Goal: Check status: Check status

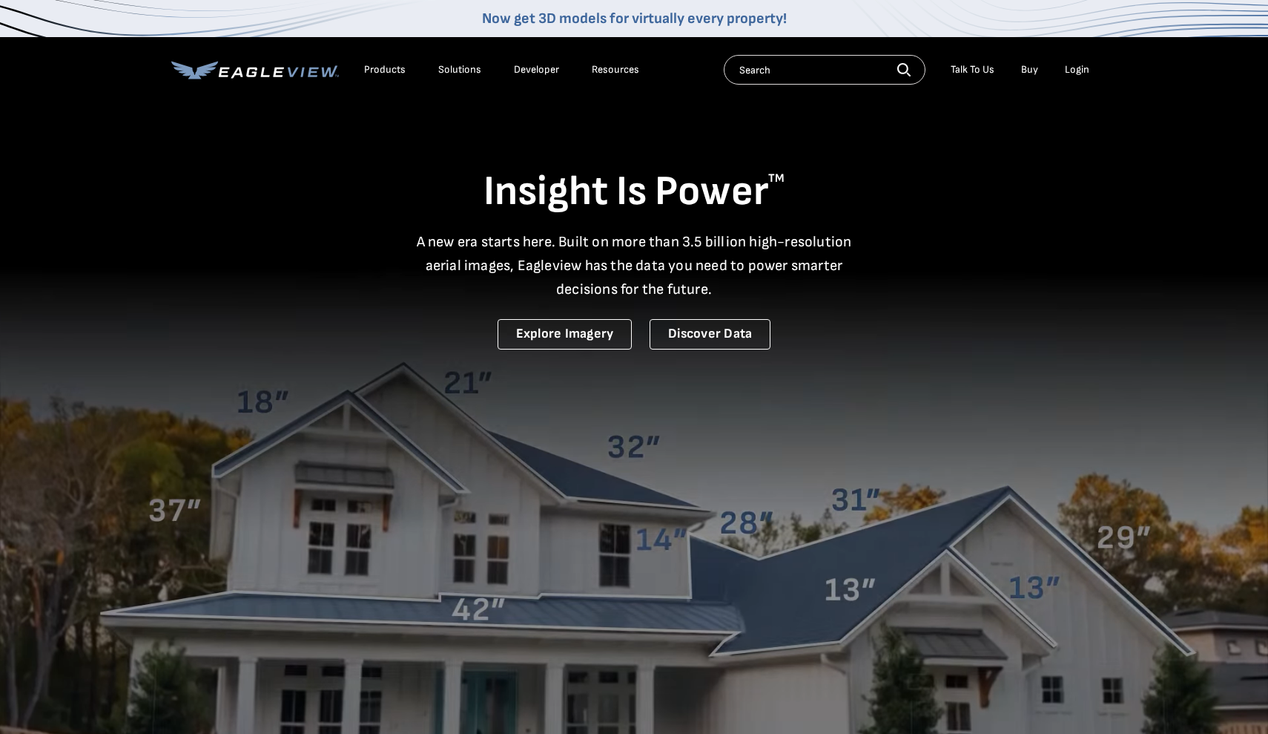
click at [1081, 73] on div "Login" at bounding box center [1077, 69] width 24 height 13
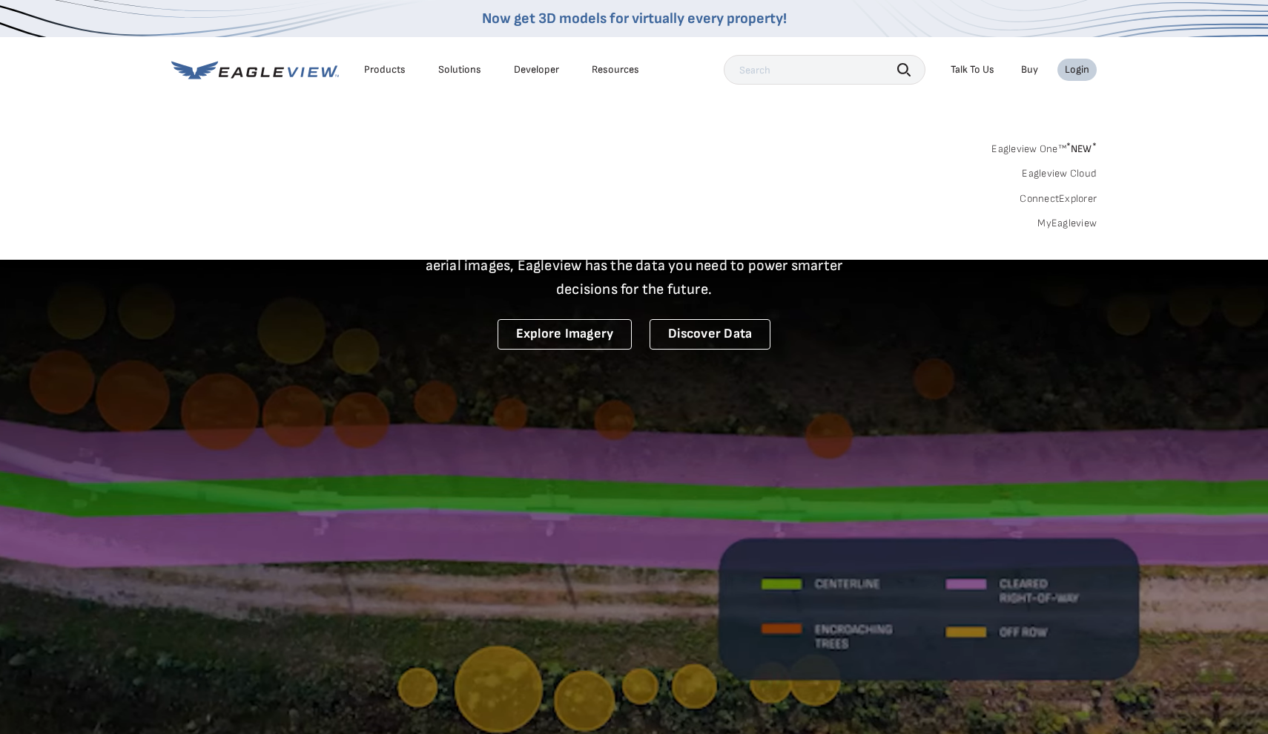
click at [1068, 223] on link "MyEagleview" at bounding box center [1067, 223] width 59 height 13
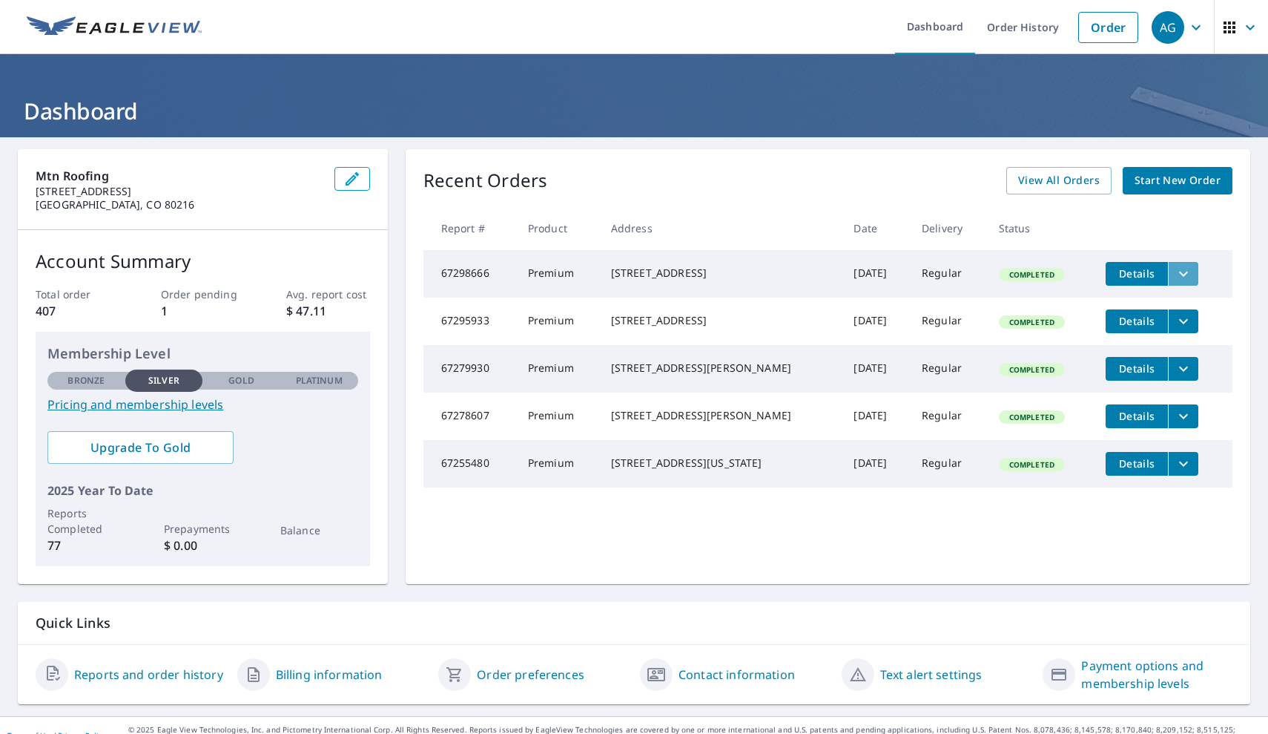
click at [1179, 274] on icon "filesDropdownBtn-67298666" at bounding box center [1183, 273] width 9 height 5
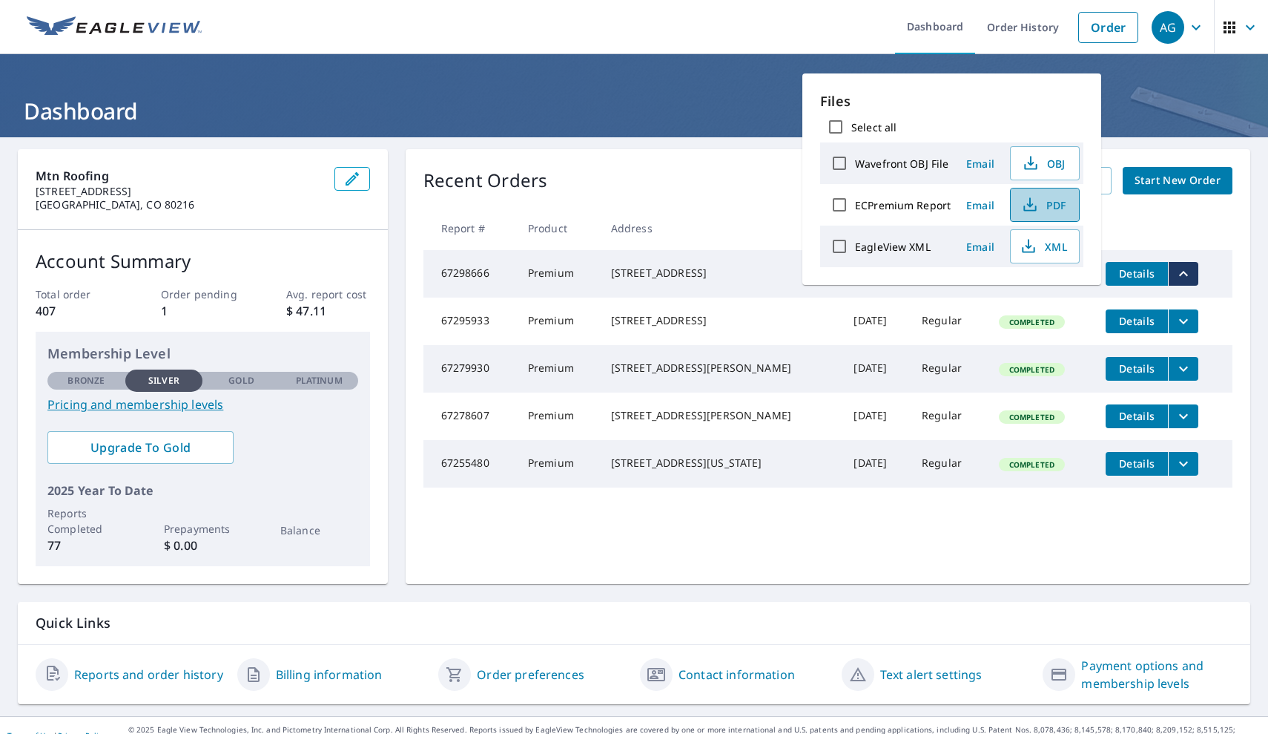
click at [1021, 210] on icon "button" at bounding box center [1030, 205] width 18 height 18
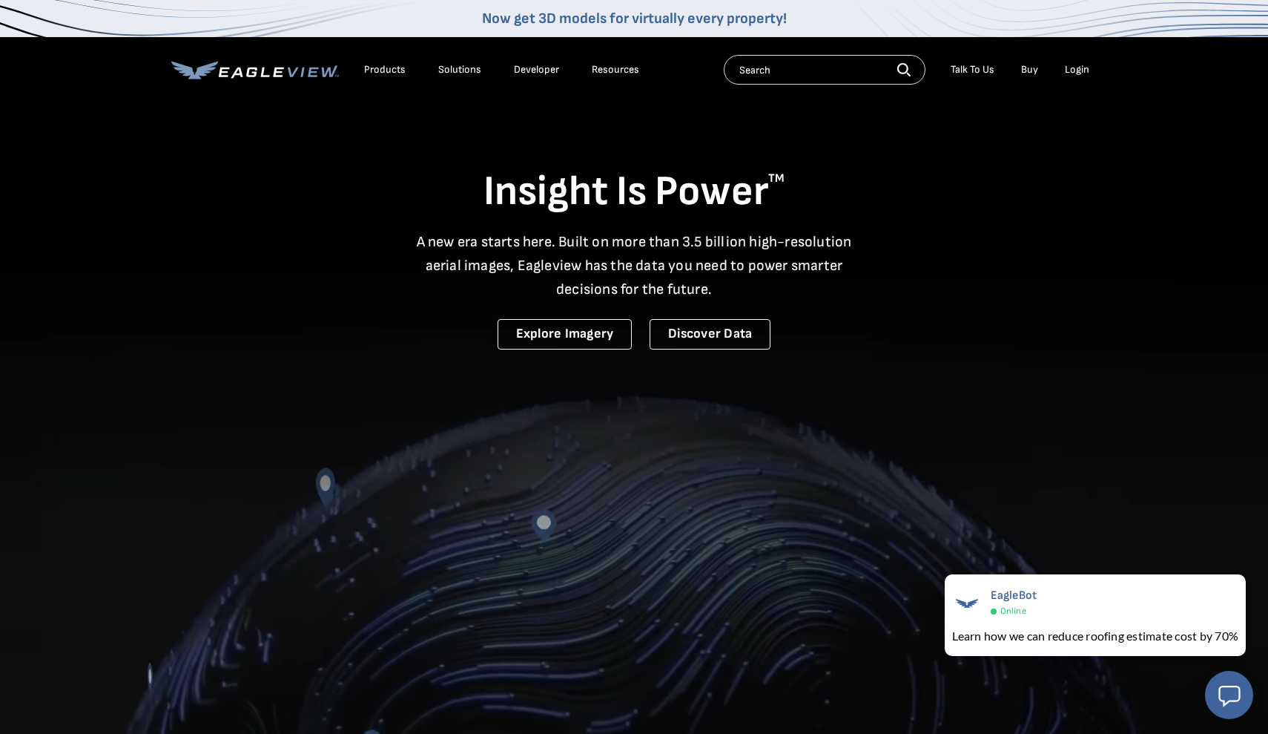
click at [1081, 76] on div "Login" at bounding box center [1077, 69] width 24 height 13
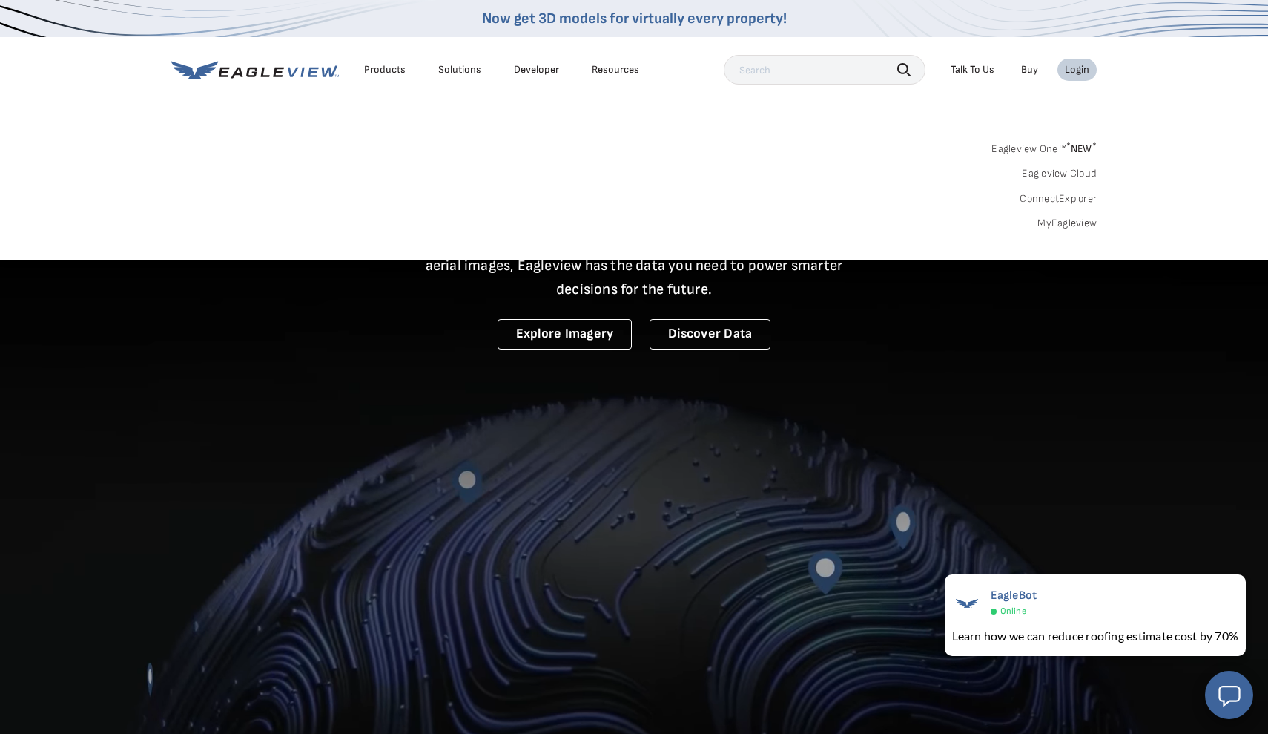
click at [1061, 224] on link "MyEagleview" at bounding box center [1067, 223] width 59 height 13
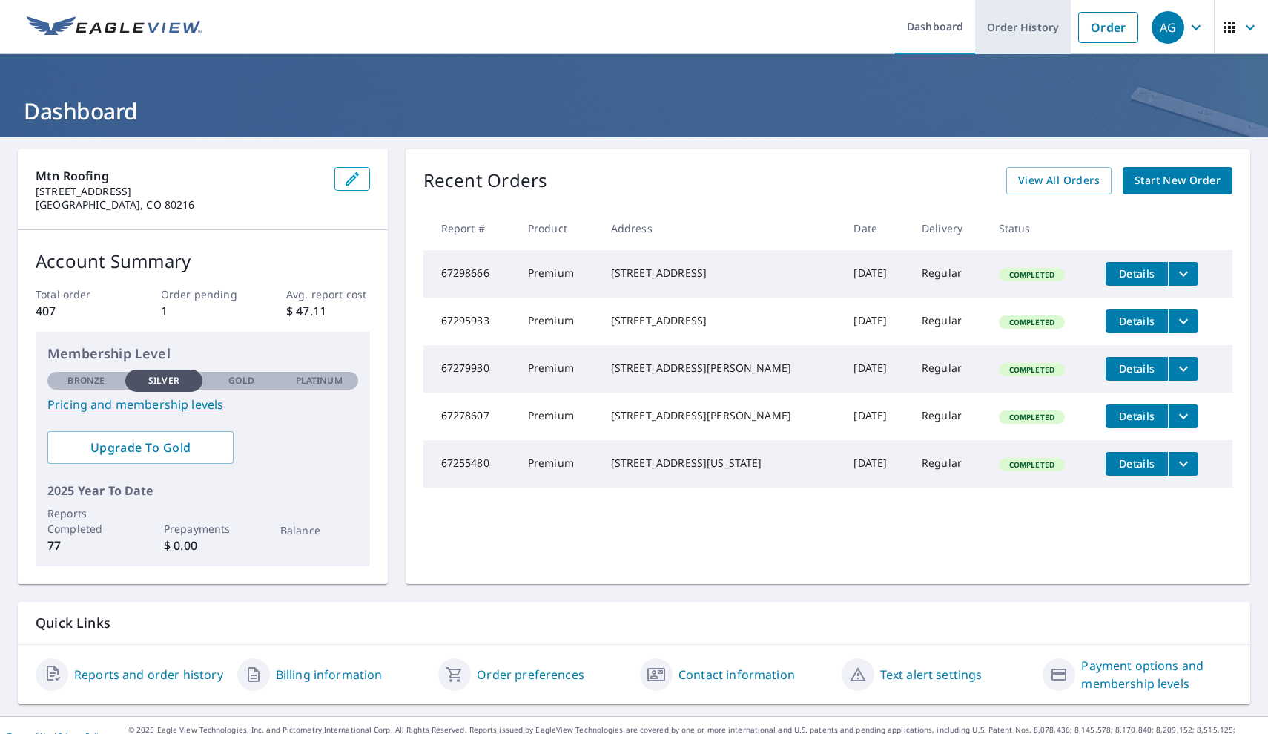
click at [1043, 33] on link "Order History" at bounding box center [1023, 27] width 96 height 54
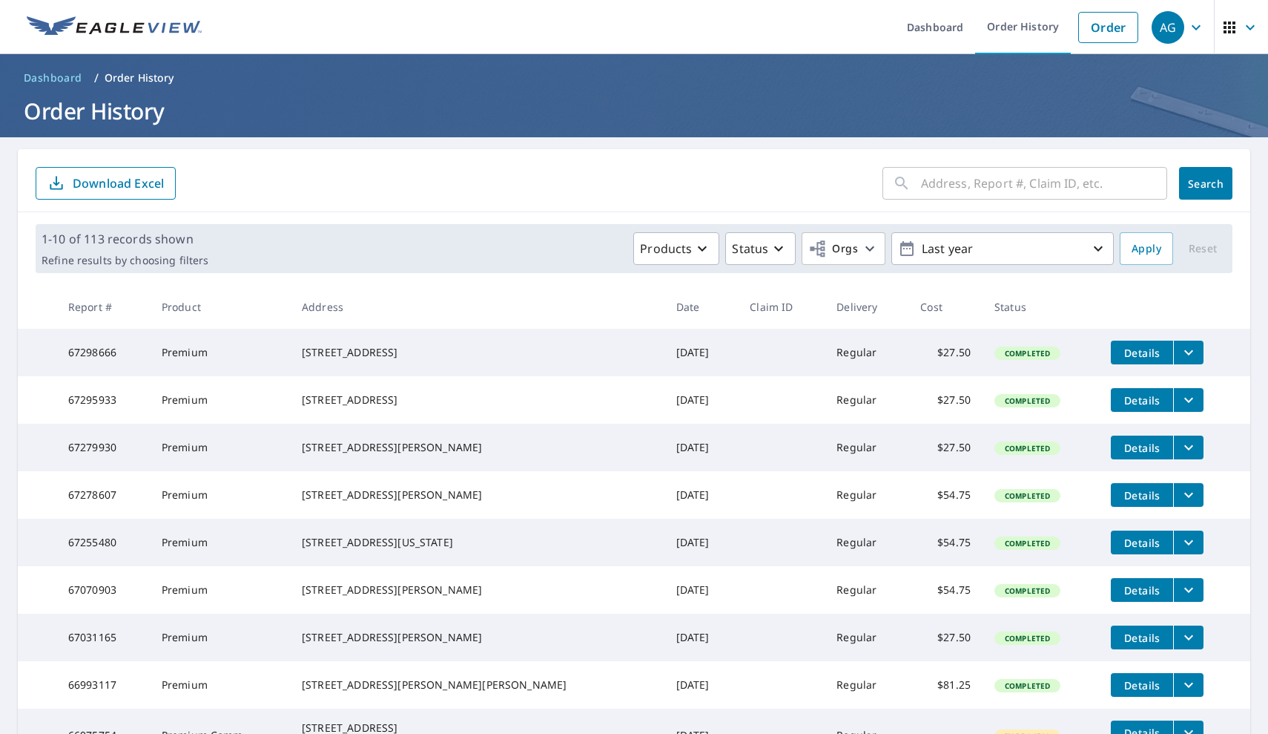
click at [973, 193] on input "text" at bounding box center [1044, 183] width 246 height 42
type input "12703"
click at [1214, 177] on span "Search" at bounding box center [1206, 184] width 30 height 14
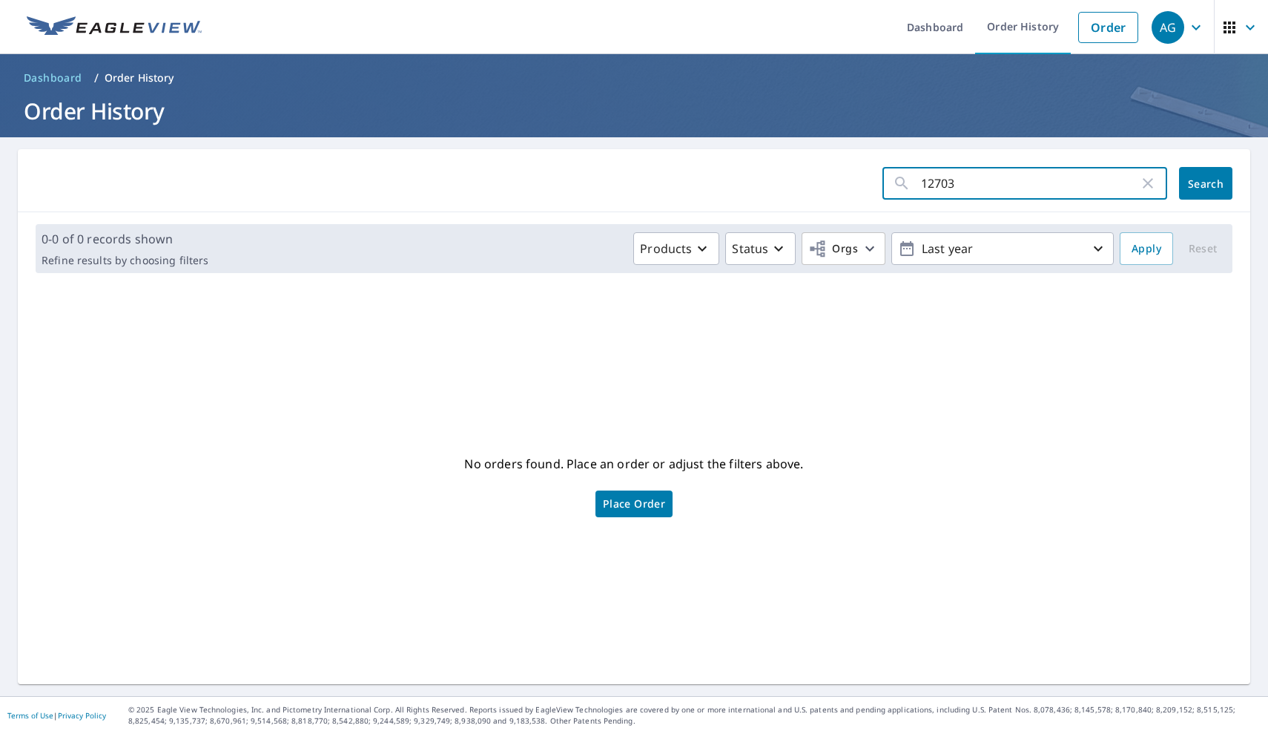
drag, startPoint x: 986, startPoint y: 181, endPoint x: 701, endPoint y: 150, distance: 286.5
click at [701, 150] on div "12703 ​ Search" at bounding box center [634, 180] width 1233 height 63
